Goal: Task Accomplishment & Management: Manage account settings

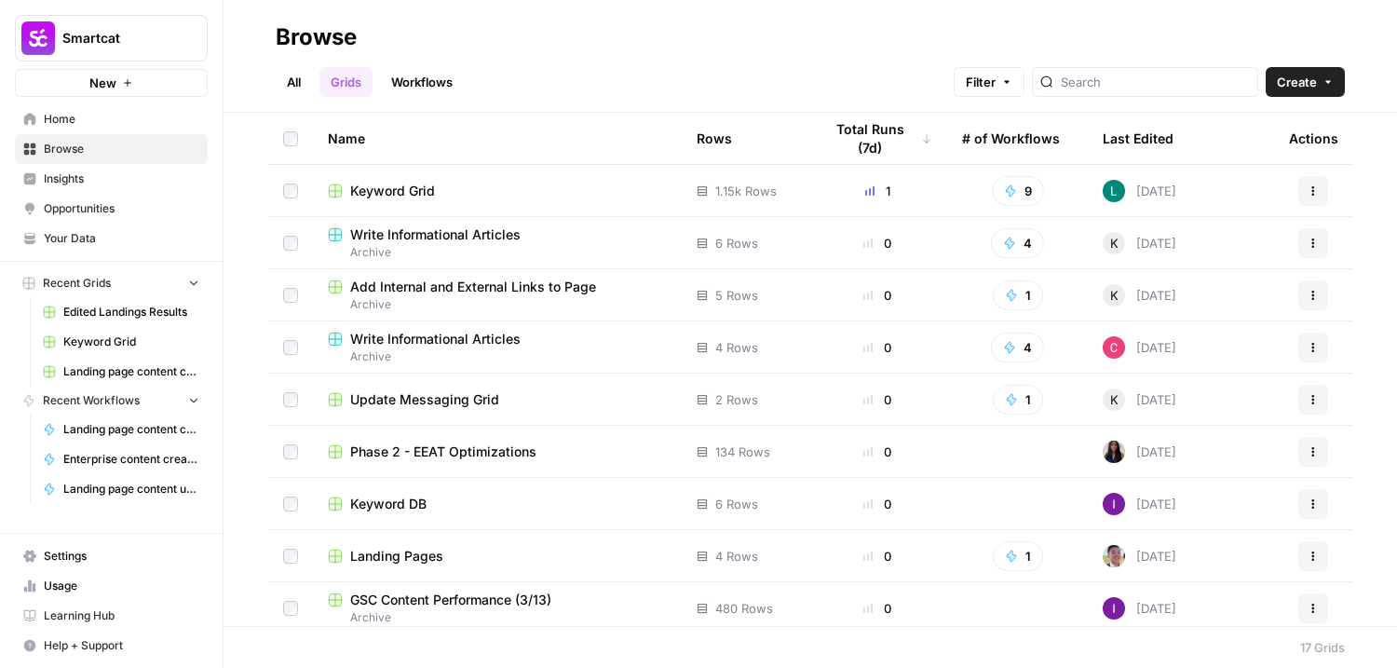
click at [395, 187] on span "Keyword Grid" at bounding box center [392, 191] width 85 height 19
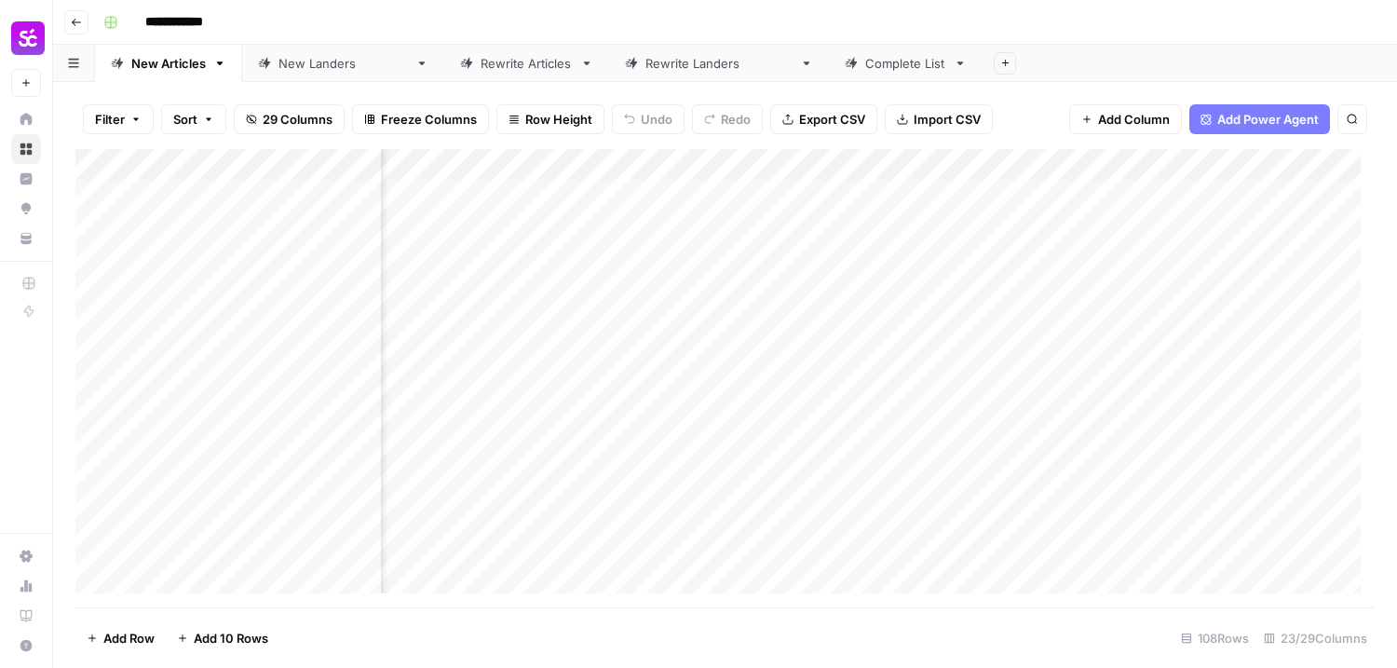
scroll to position [0, 2118]
click at [1031, 224] on div "Add Column" at bounding box center [724, 378] width 1299 height 458
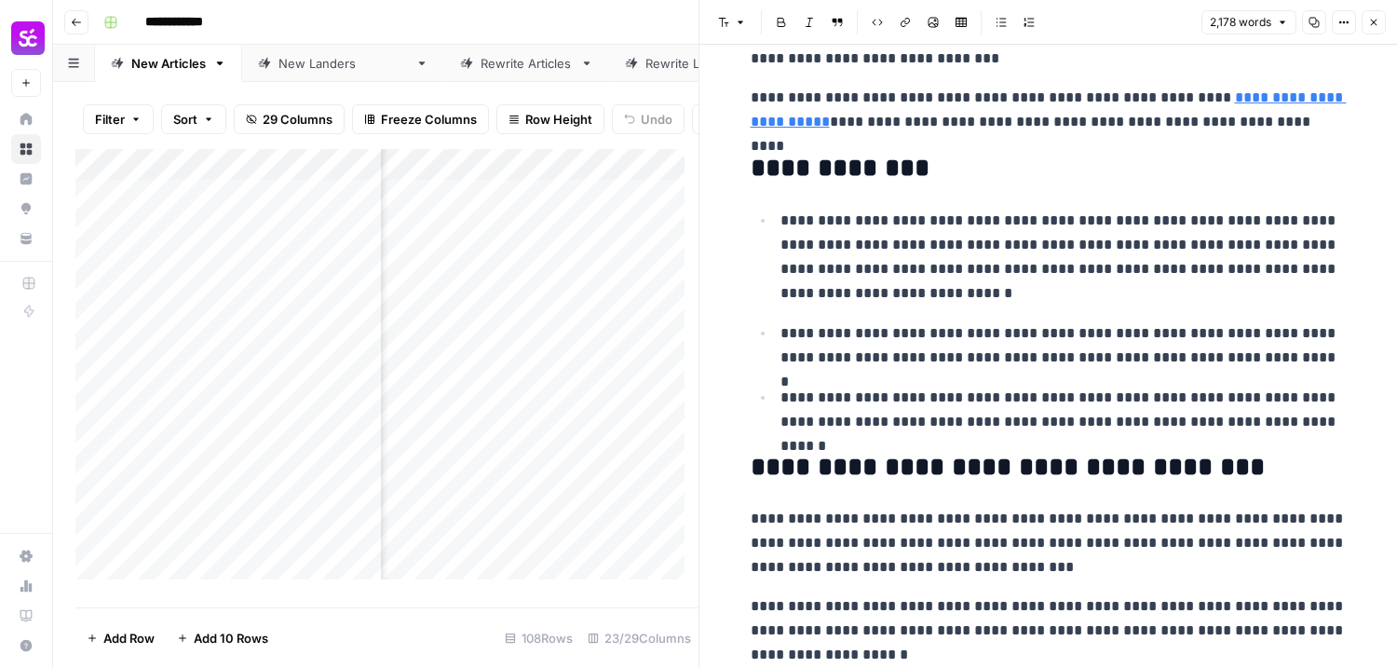
scroll to position [1118, 0]
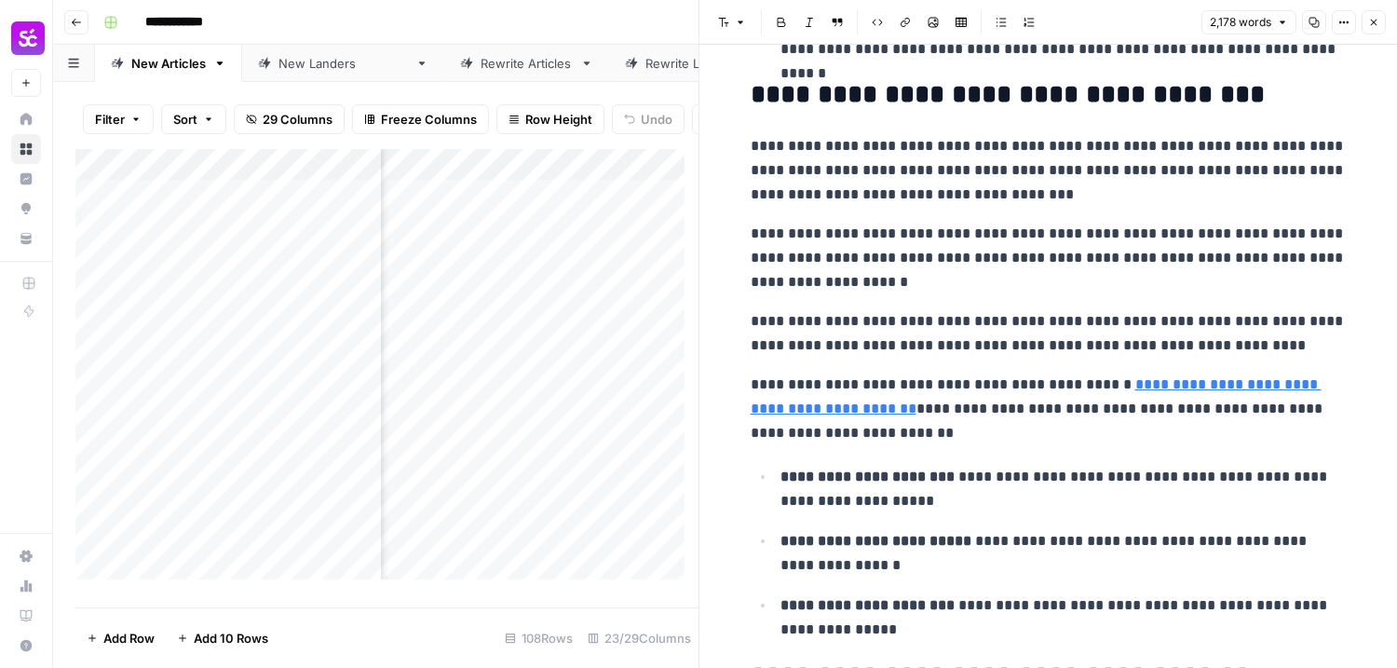
click at [990, 435] on p "**********" at bounding box center [1049, 409] width 596 height 73
click at [922, 245] on p "**********" at bounding box center [1049, 258] width 596 height 73
click at [922, 289] on p "**********" at bounding box center [1049, 258] width 596 height 73
click at [292, 58] on div "New [PERSON_NAME]" at bounding box center [342, 63] width 129 height 19
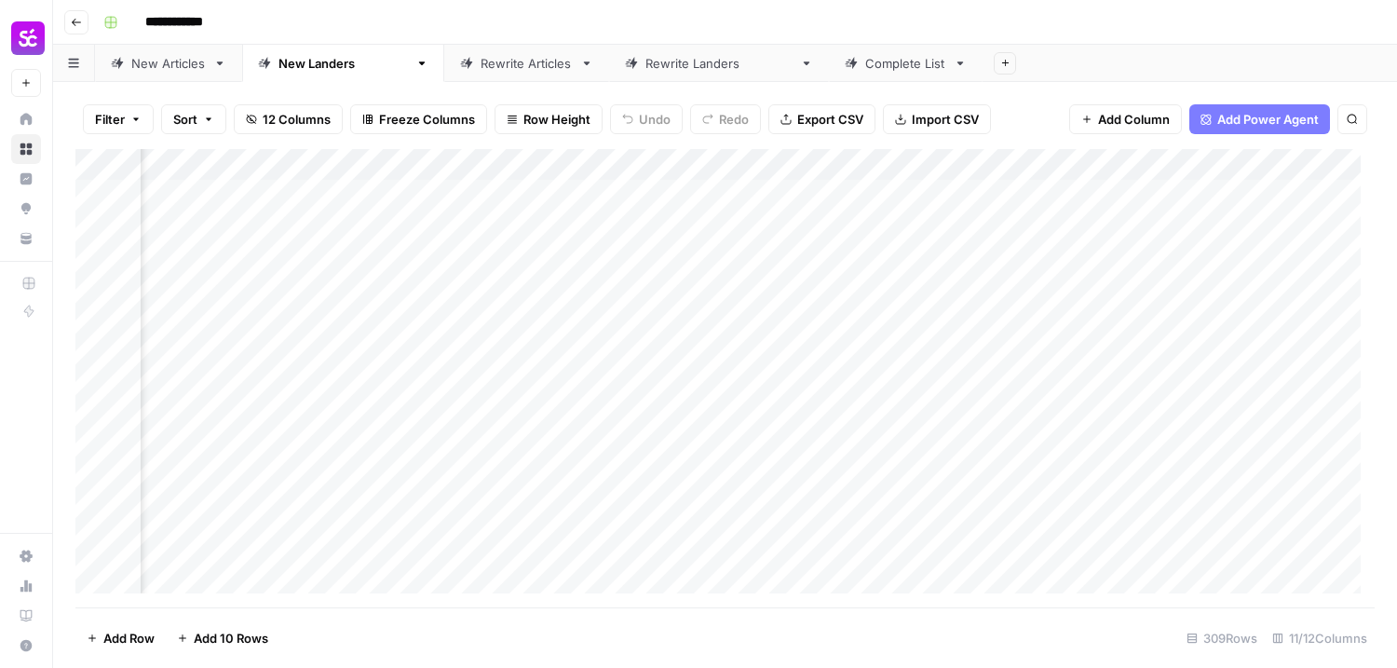
scroll to position [0, 808]
click at [574, 260] on div "Add Column" at bounding box center [724, 378] width 1299 height 458
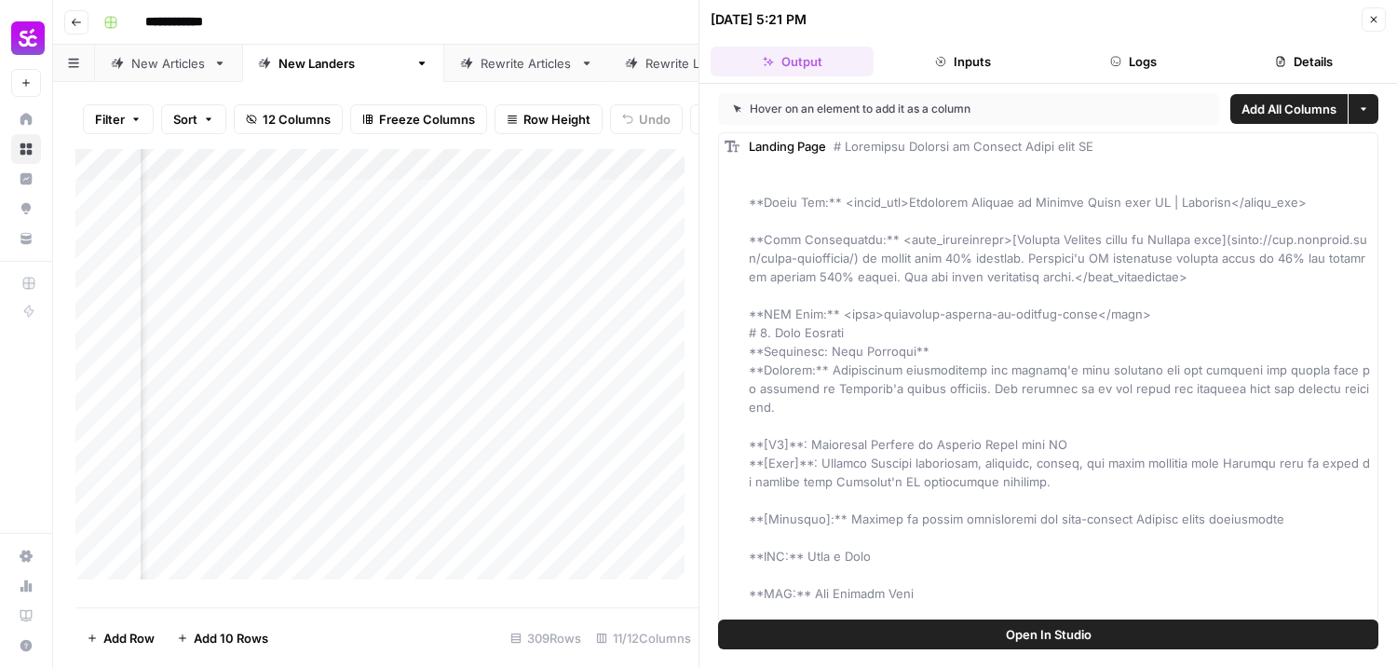
click at [1387, 7] on header "[DATE] 5:21 PM Close Output Inputs Logs Details" at bounding box center [1048, 42] width 698 height 84
drag, startPoint x: 1361, startPoint y: 27, endPoint x: 1373, endPoint y: 21, distance: 13.3
click at [1367, 24] on div "[DATE] 5:21 PM Close" at bounding box center [1048, 19] width 675 height 24
click at [1373, 21] on icon "button" at bounding box center [1373, 19] width 11 height 11
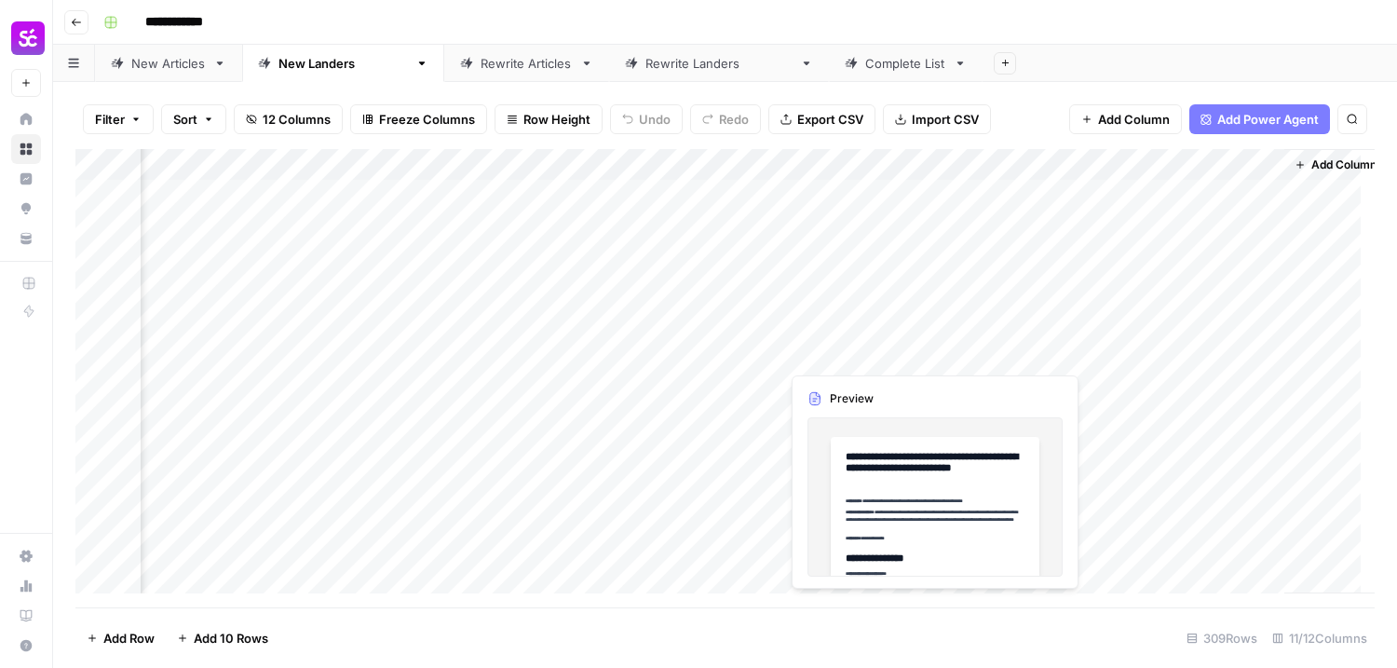
click at [929, 356] on div "Add Column" at bounding box center [724, 378] width 1299 height 458
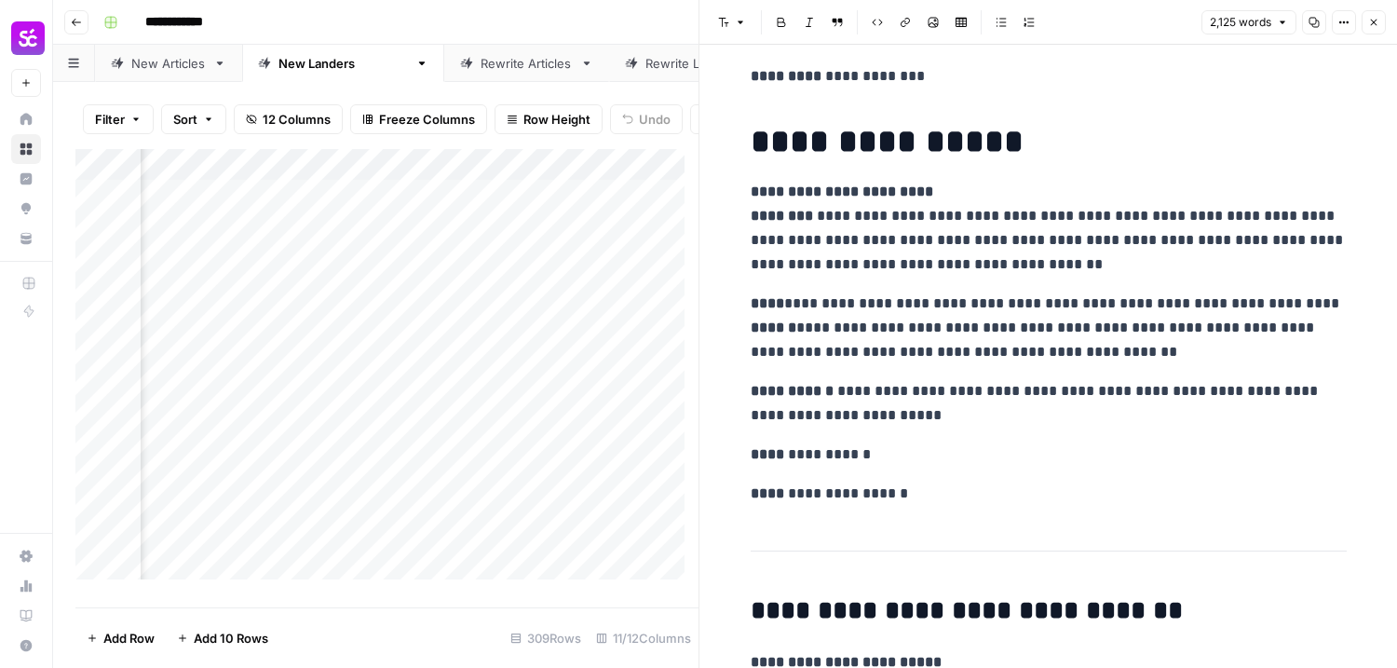
scroll to position [279, 0]
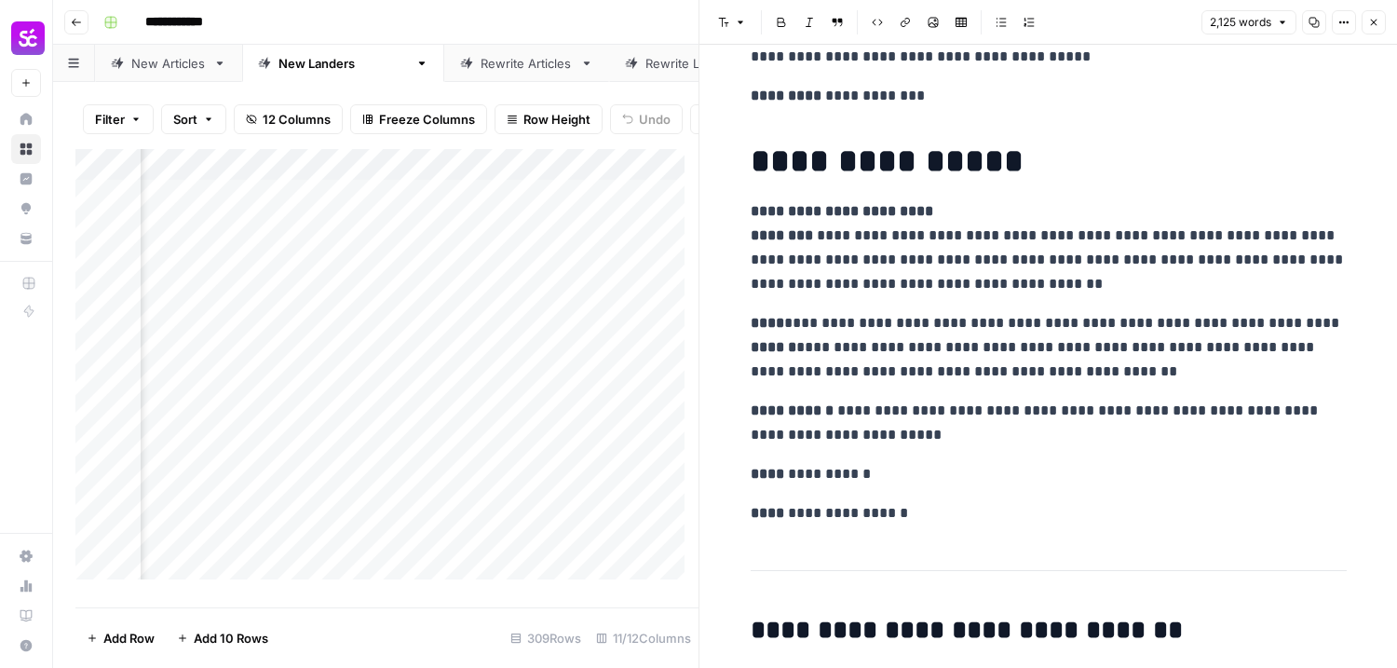
drag, startPoint x: 729, startPoint y: 208, endPoint x: 912, endPoint y: 464, distance: 314.5
drag, startPoint x: 922, startPoint y: 516, endPoint x: 709, endPoint y: 204, distance: 377.9
click at [824, 204] on strong "**********" at bounding box center [842, 211] width 183 height 14
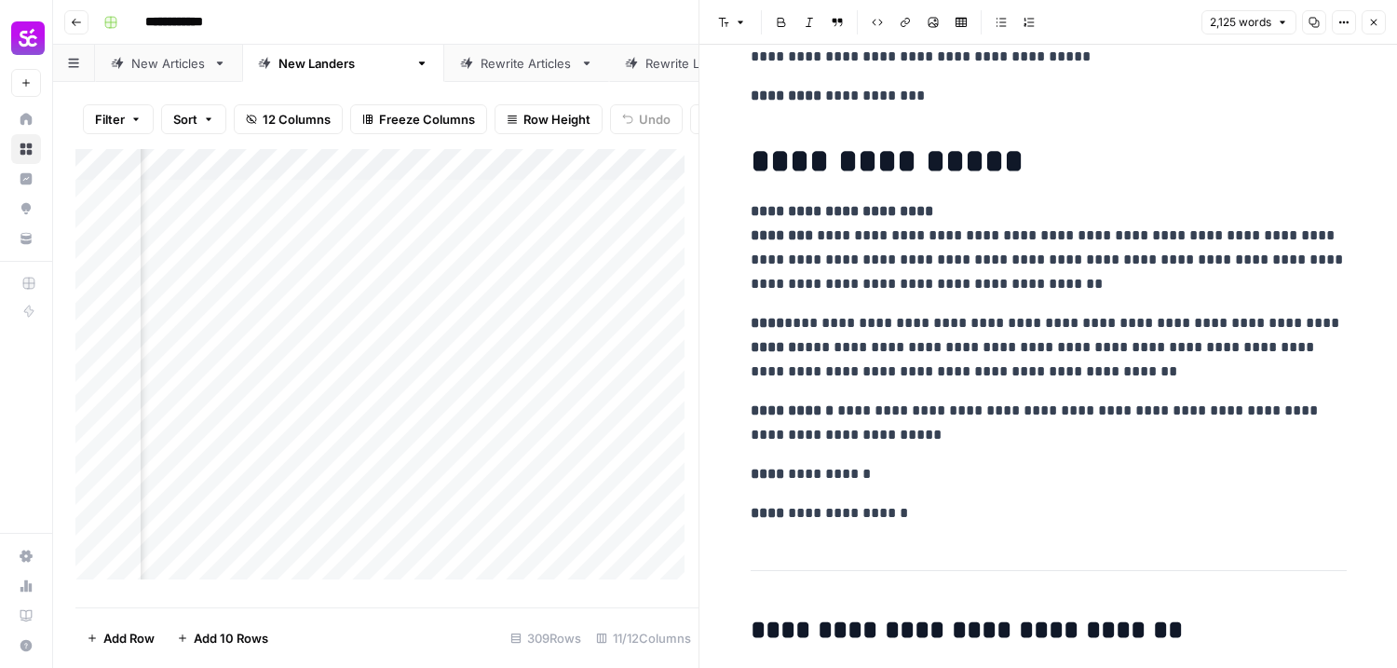
click at [973, 219] on p "**********" at bounding box center [1049, 247] width 596 height 97
click at [366, 20] on div "**********" at bounding box center [737, 22] width 1283 height 30
click at [75, 23] on icon "button" at bounding box center [76, 22] width 11 height 11
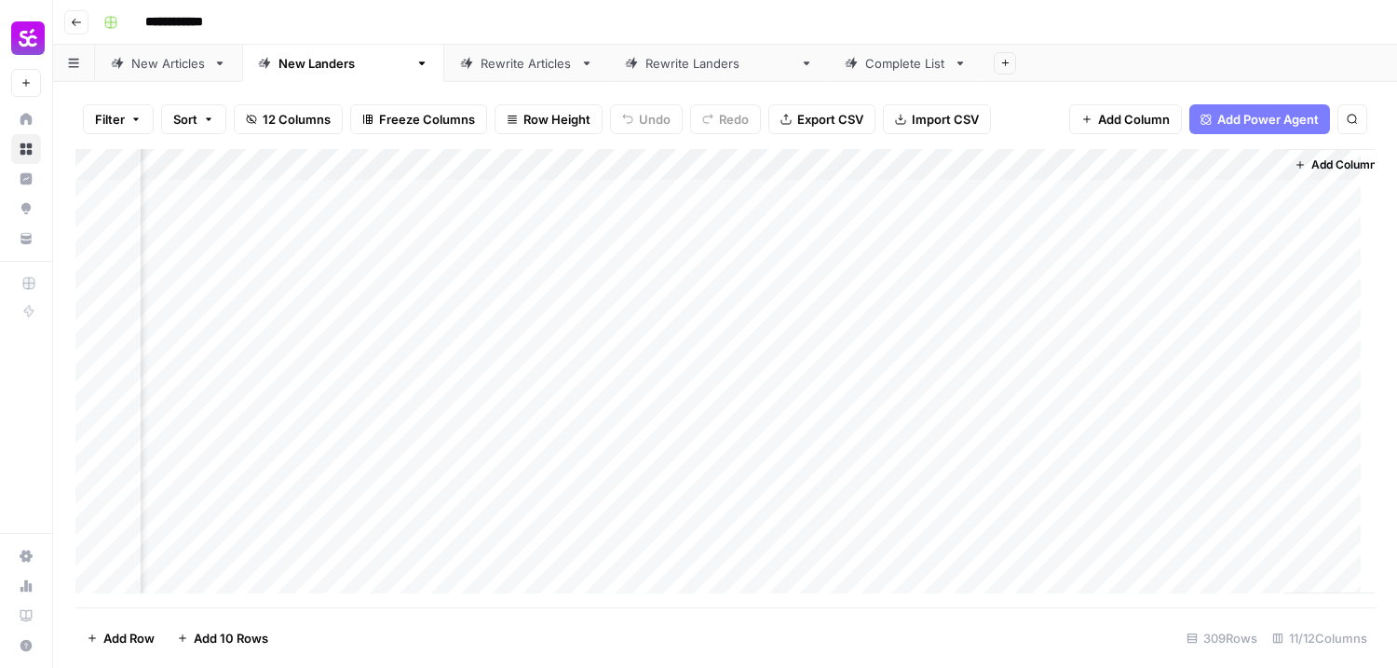
click at [76, 23] on icon "button" at bounding box center [76, 22] width 11 height 11
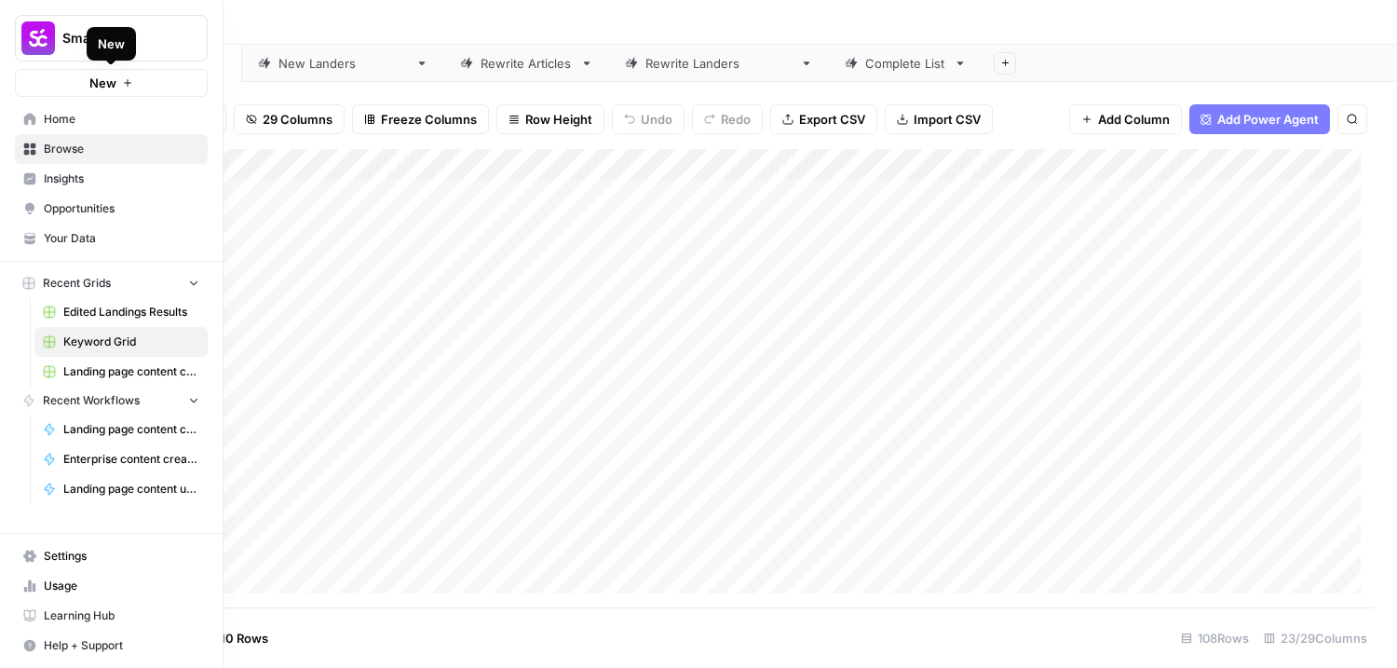
click at [139, 85] on button "New" at bounding box center [111, 83] width 193 height 28
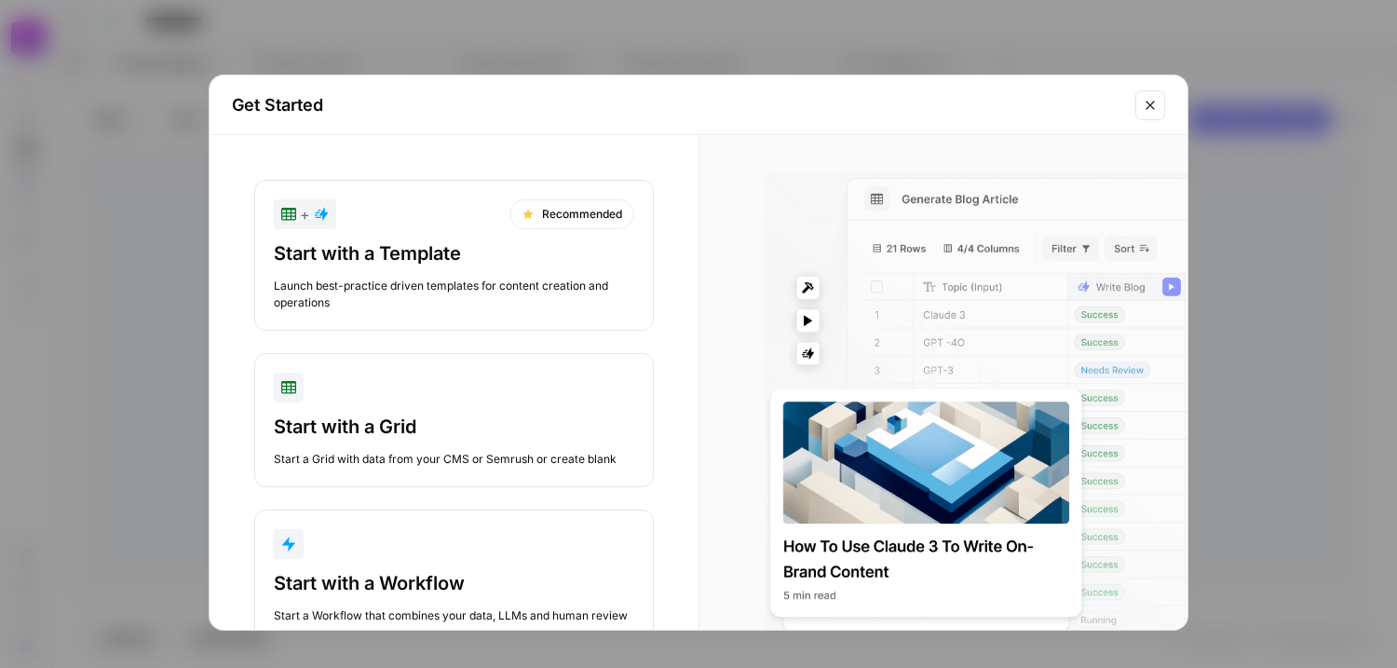
click at [738, 110] on h2 "Get Started" at bounding box center [678, 105] width 892 height 26
click at [1150, 99] on icon "Close modal" at bounding box center [1150, 105] width 15 height 15
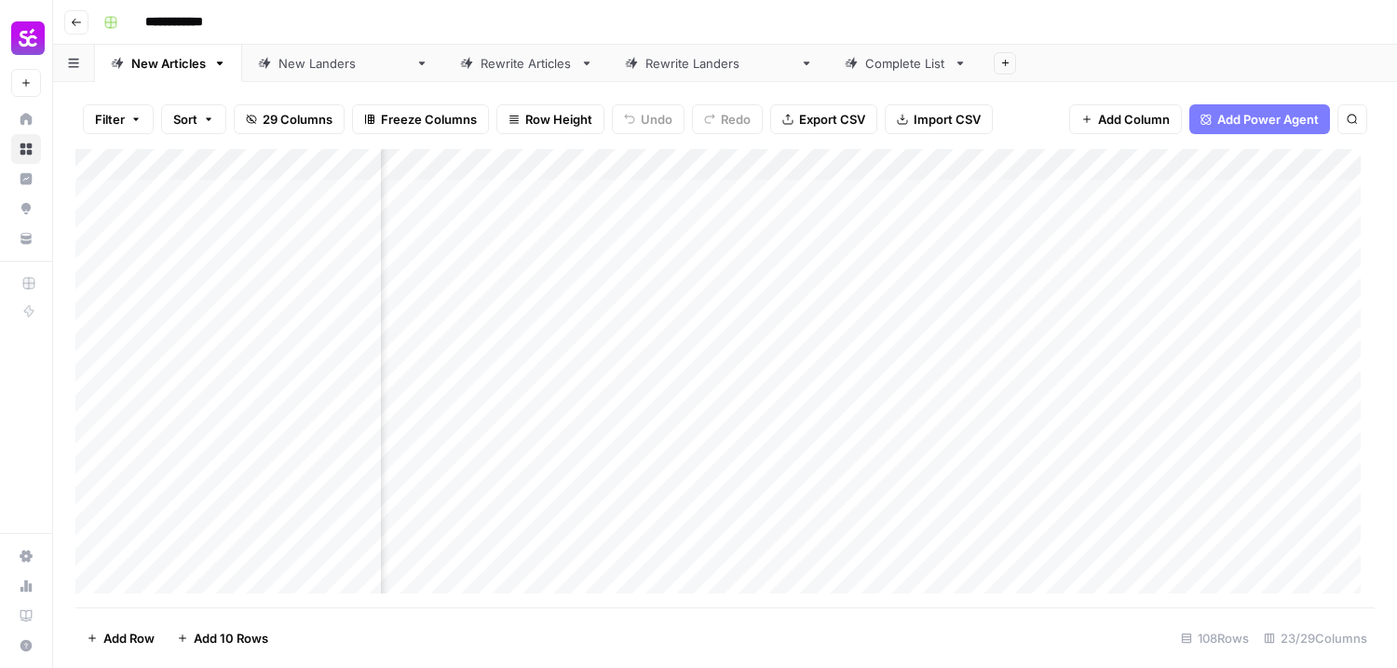
scroll to position [0, 1208]
click at [672, 308] on div "Add Column" at bounding box center [724, 378] width 1299 height 458
click at [670, 311] on div "Add Column" at bounding box center [724, 378] width 1299 height 458
click at [670, 311] on body "**********" at bounding box center [698, 334] width 1397 height 668
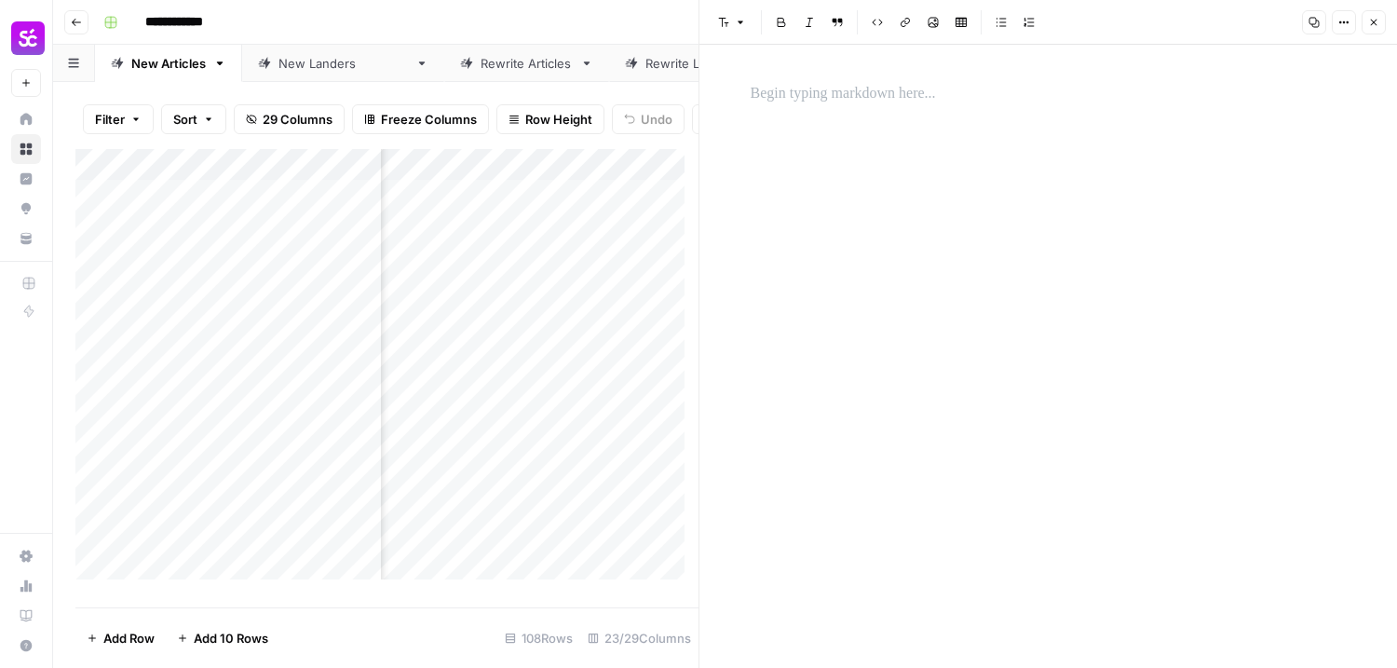
click at [812, 115] on div at bounding box center [1049, 356] width 618 height 623
drag, startPoint x: 814, startPoint y: 101, endPoint x: 841, endPoint y: 248, distance: 149.6
click at [820, 116] on div at bounding box center [1049, 356] width 618 height 623
click at [1376, 25] on icon "button" at bounding box center [1373, 22] width 11 height 11
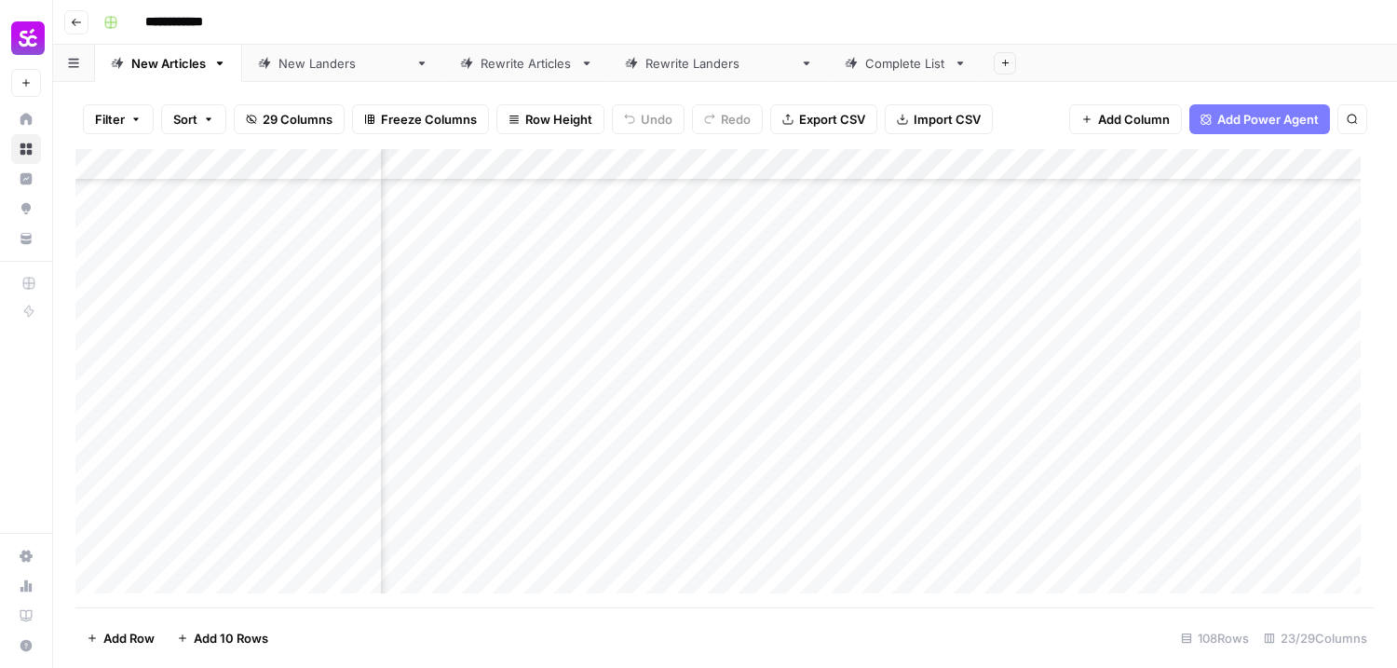
scroll to position [3037, 1208]
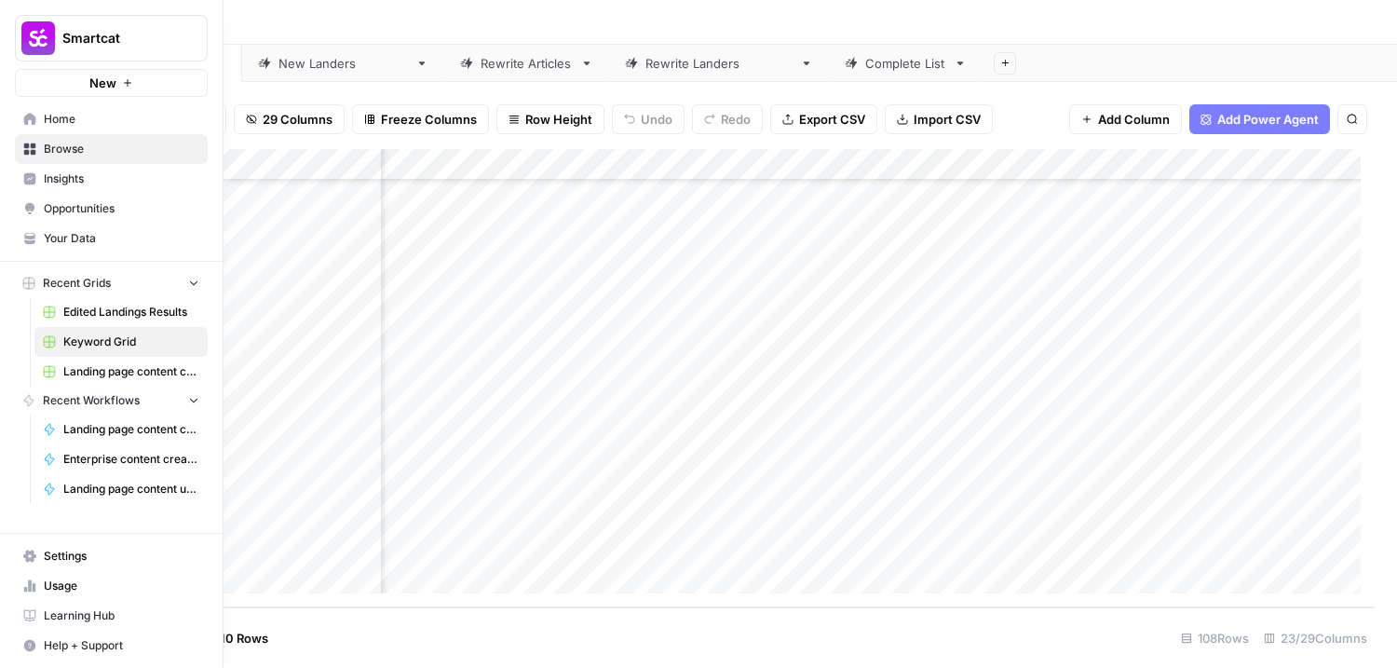
click at [42, 549] on link "Settings" at bounding box center [111, 556] width 193 height 30
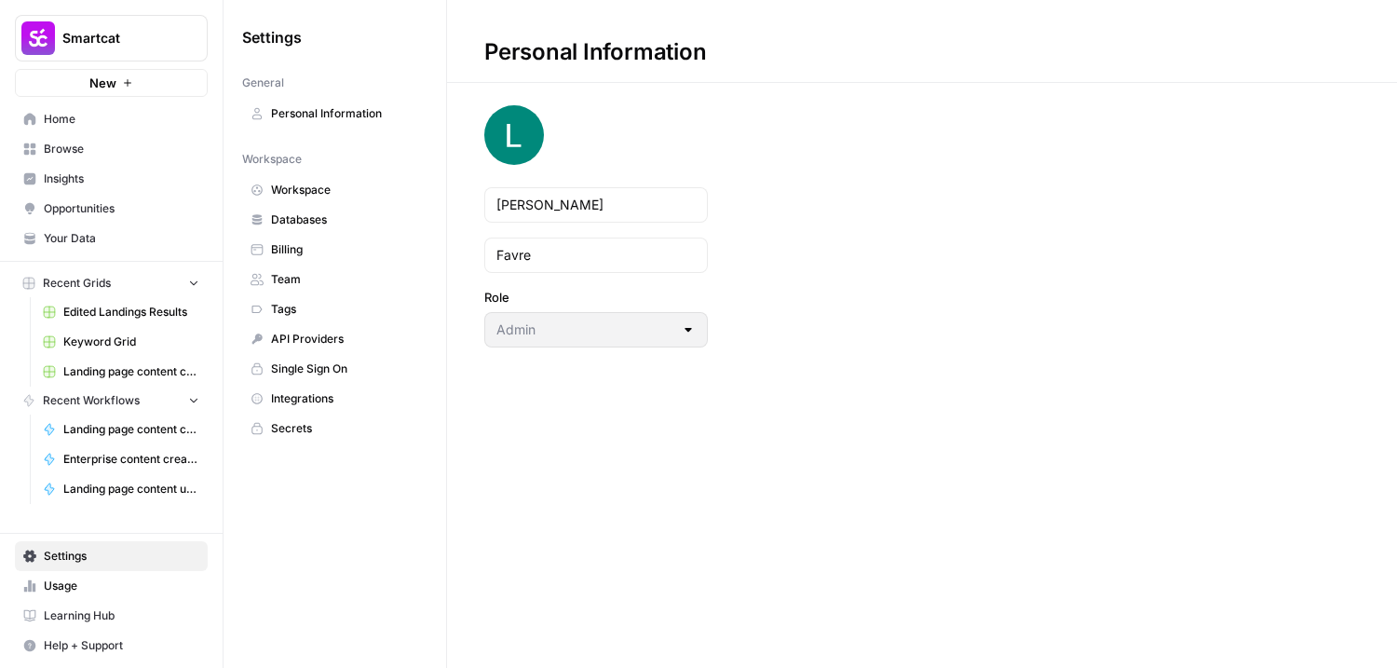
click at [333, 283] on span "Team" at bounding box center [345, 279] width 148 height 17
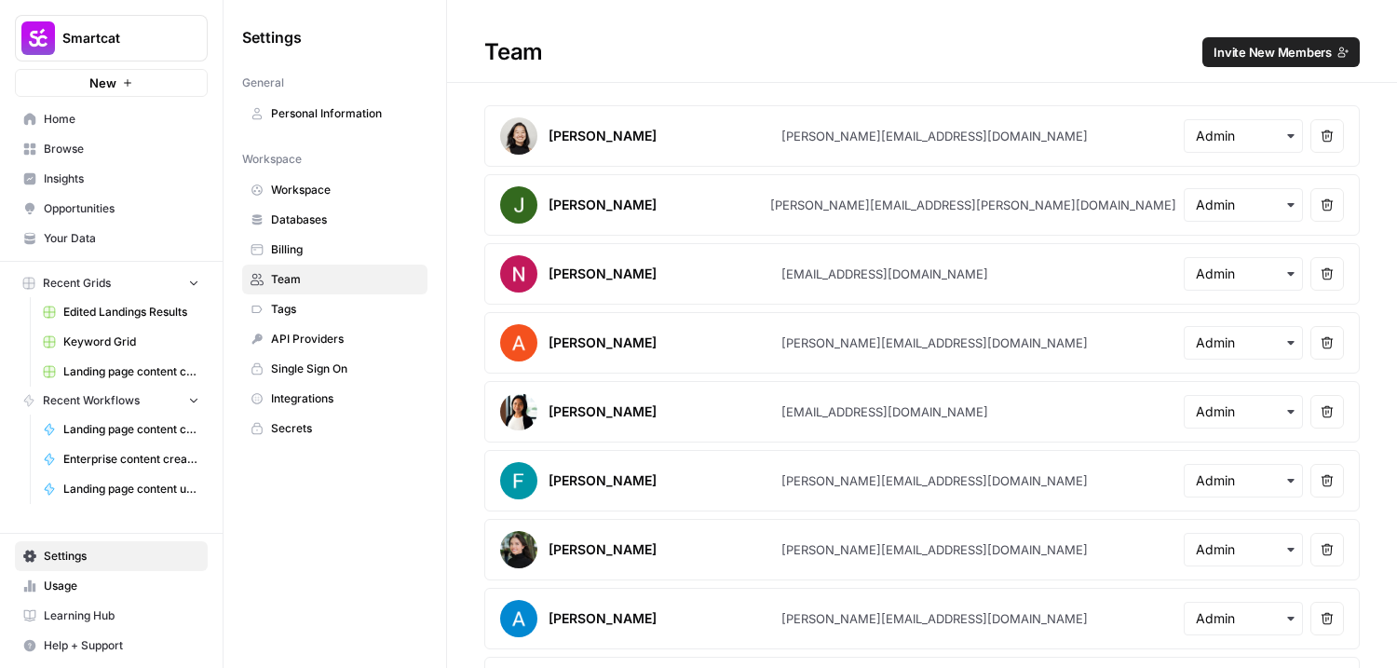
click at [1295, 48] on span "Invite New Members" at bounding box center [1273, 52] width 118 height 19
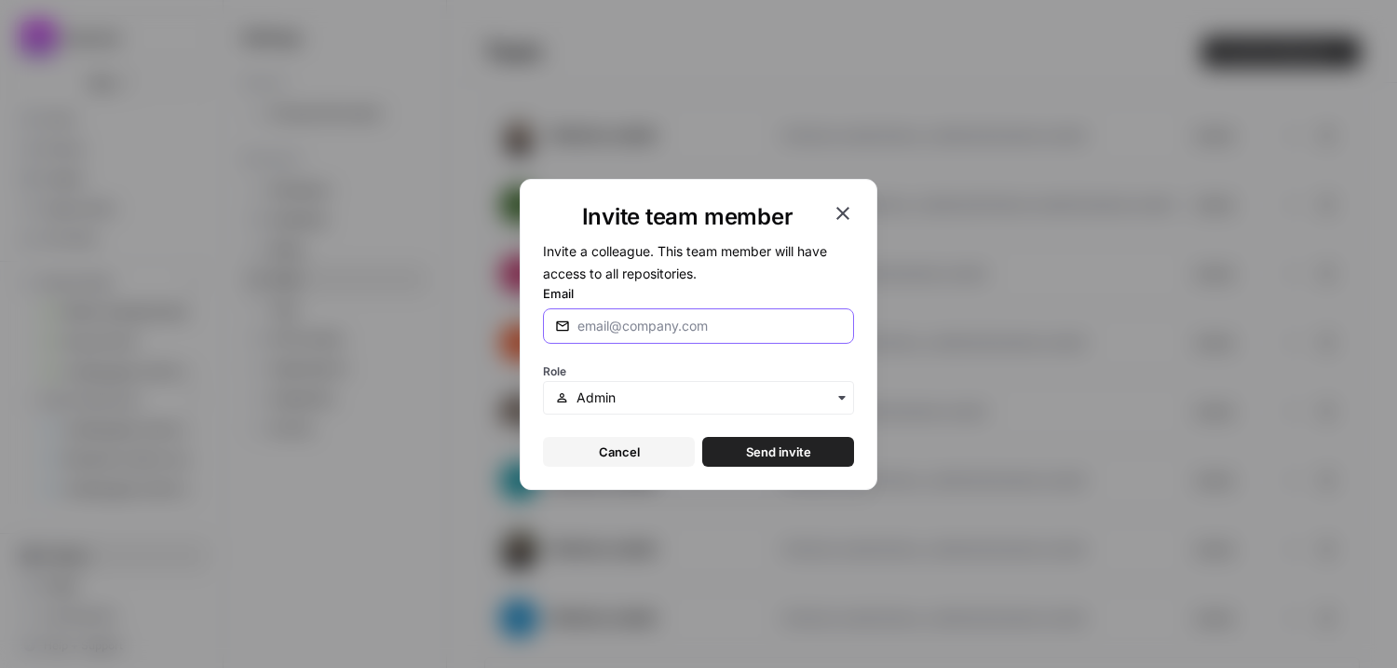
click at [670, 324] on input "Email" at bounding box center [709, 326] width 265 height 19
paste input "[PERSON_NAME][EMAIL_ADDRESS]"
type input "[PERSON_NAME][EMAIL_ADDRESS]"
click at [783, 450] on span "Send invite" at bounding box center [778, 451] width 65 height 19
